Goal: Transaction & Acquisition: Purchase product/service

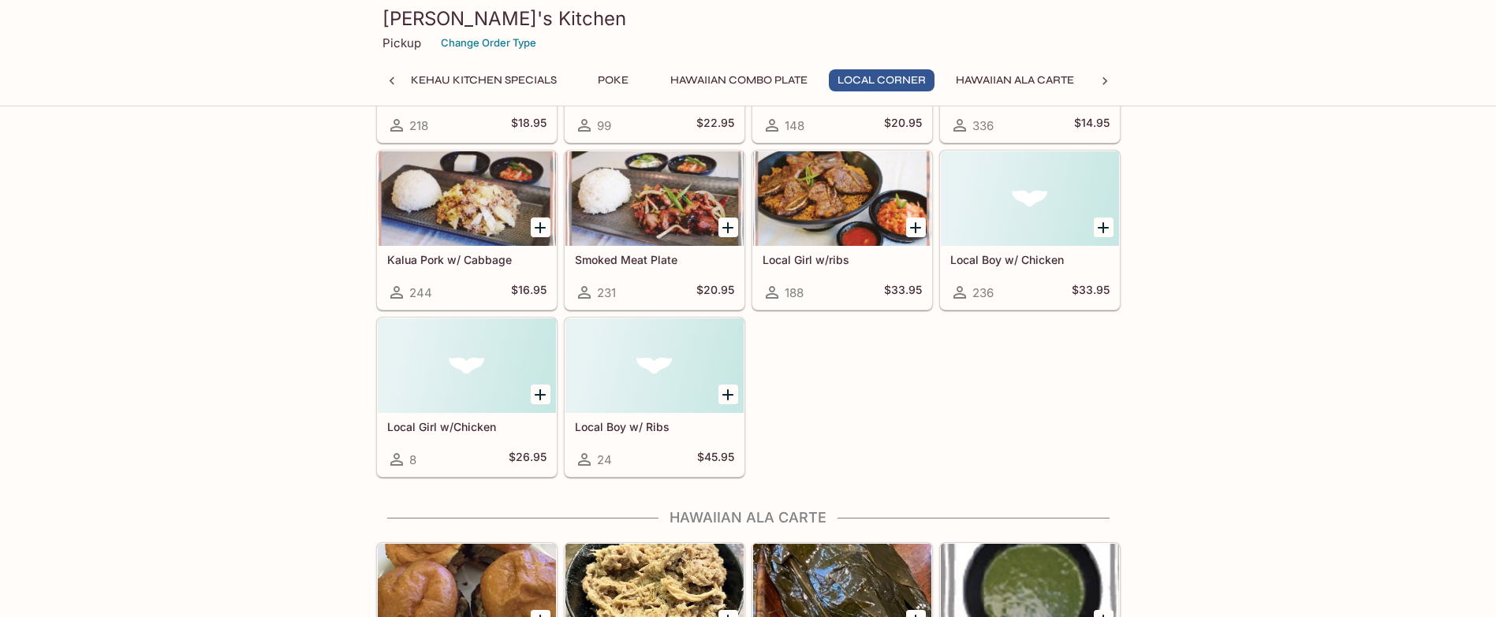
scroll to position [1340, 0]
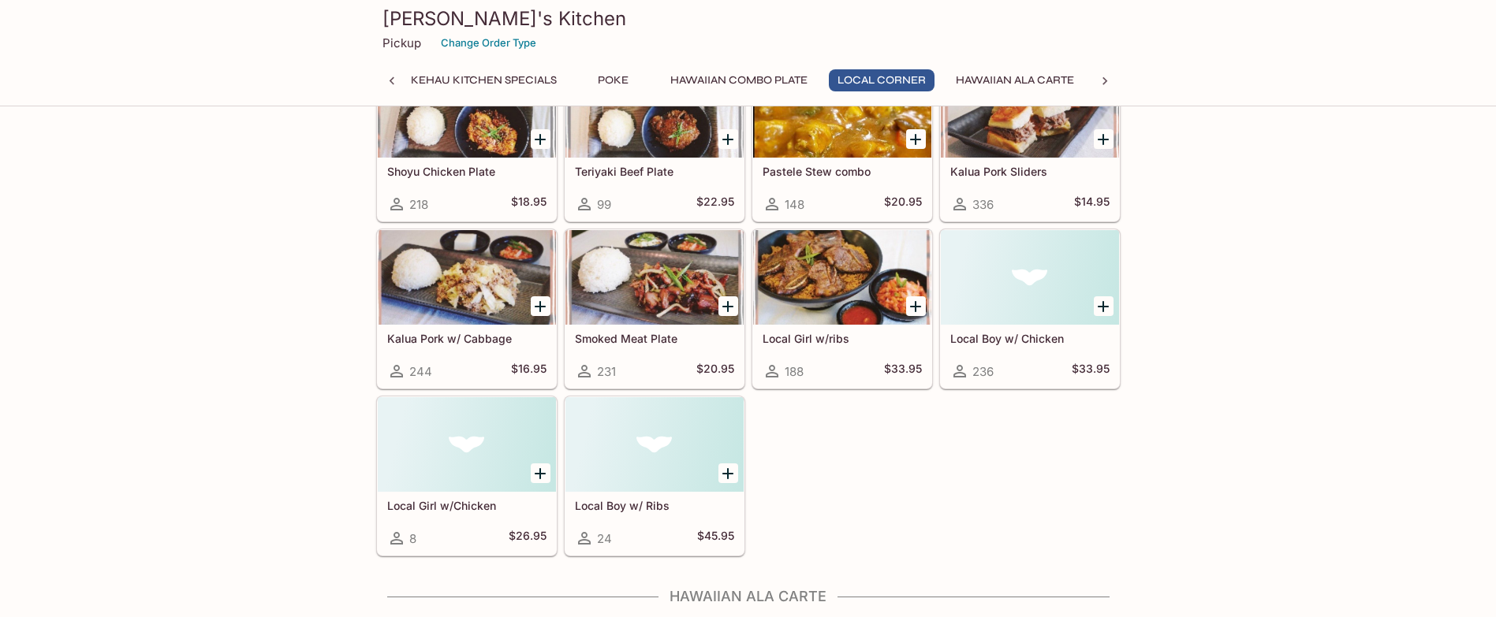
click at [821, 340] on h5 "Local Girl w/ribs" at bounding box center [841, 338] width 159 height 13
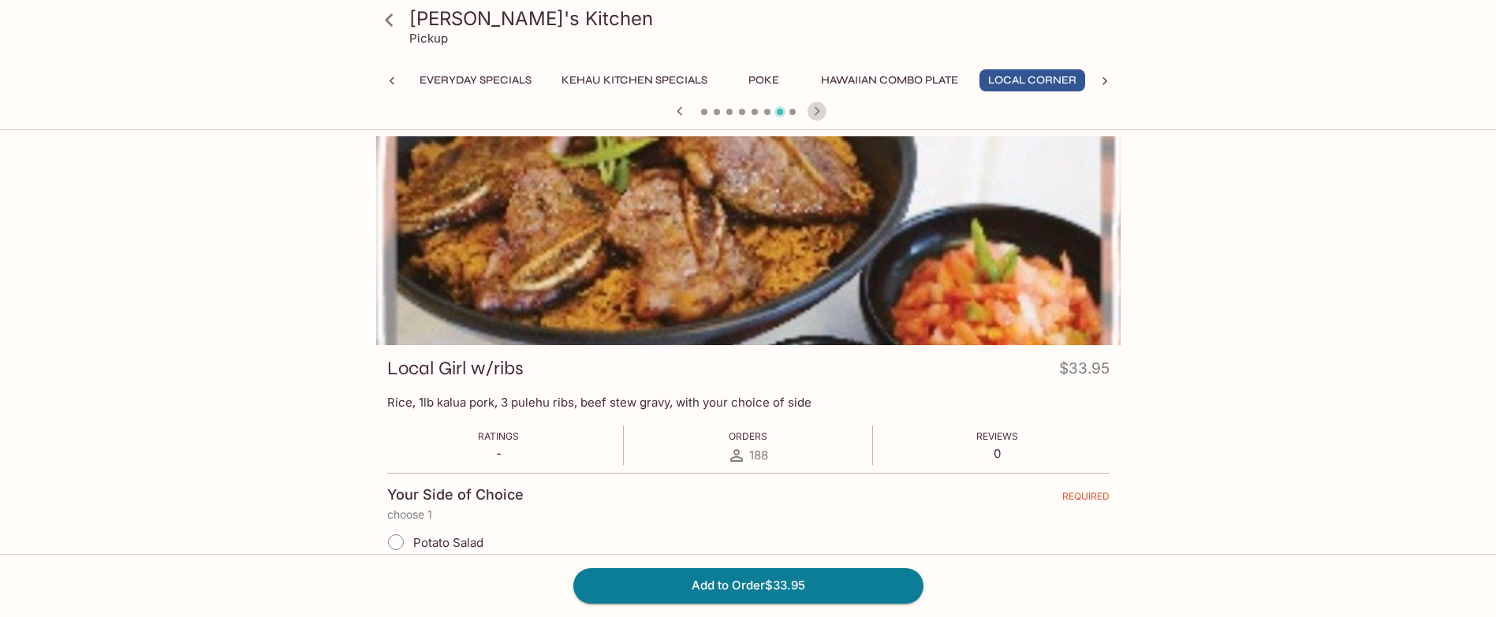
click at [821, 110] on icon "button" at bounding box center [816, 111] width 19 height 19
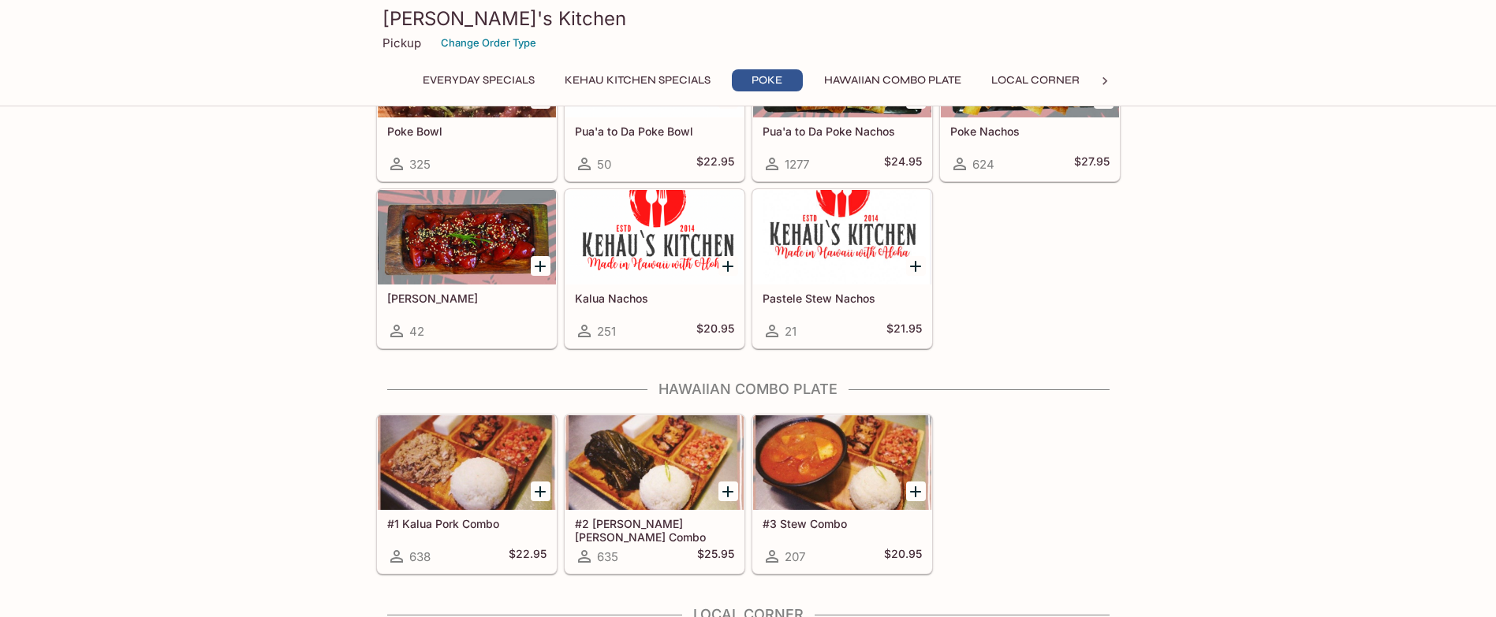
scroll to position [841, 0]
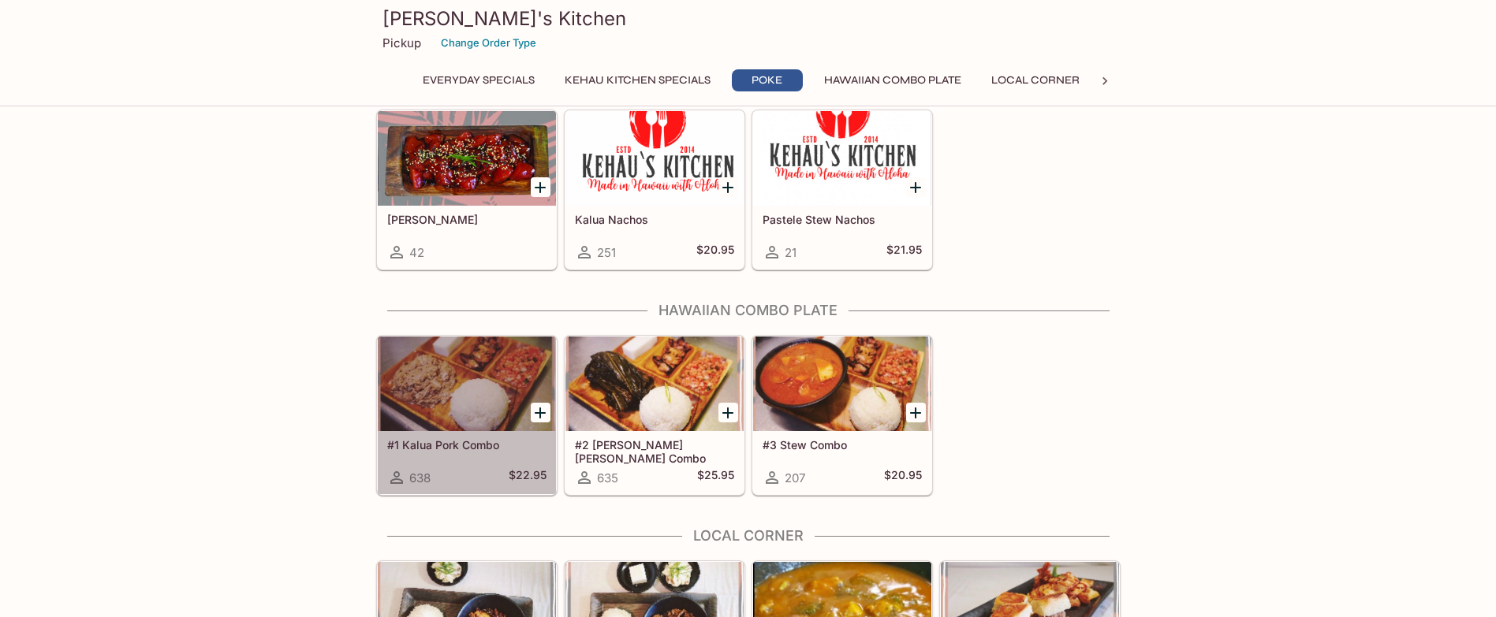
click at [469, 444] on h5 "#1 Kalua Pork Combo" at bounding box center [466, 444] width 159 height 13
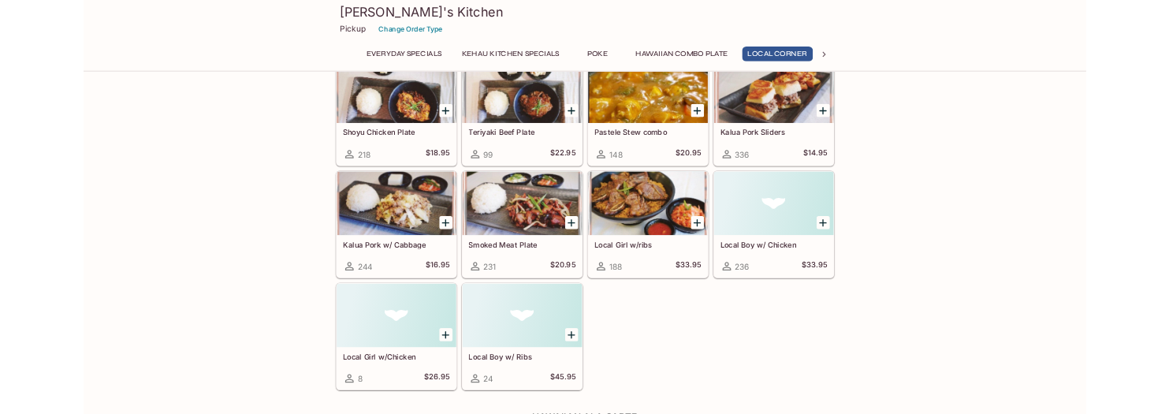
scroll to position [0, 3]
